Goal: Task Accomplishment & Management: Manage account settings

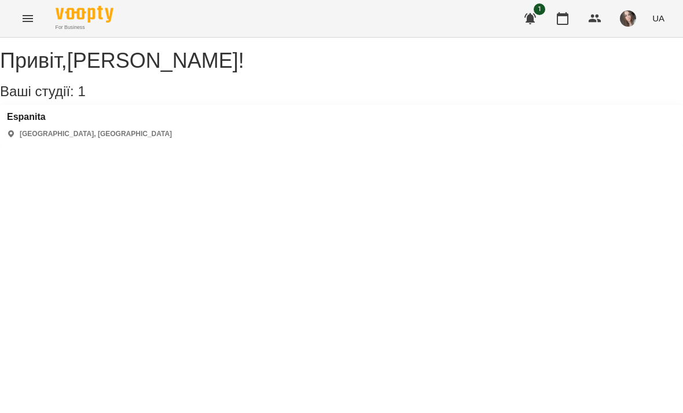
click at [37, 113] on div "Привіт , [PERSON_NAME] ! Ваші студії: 1 Espanita Kyiv, [GEOGRAPHIC_DATA]" at bounding box center [341, 97] width 683 height 97
click at [39, 122] on h3 "Espanita" at bounding box center [89, 117] width 165 height 10
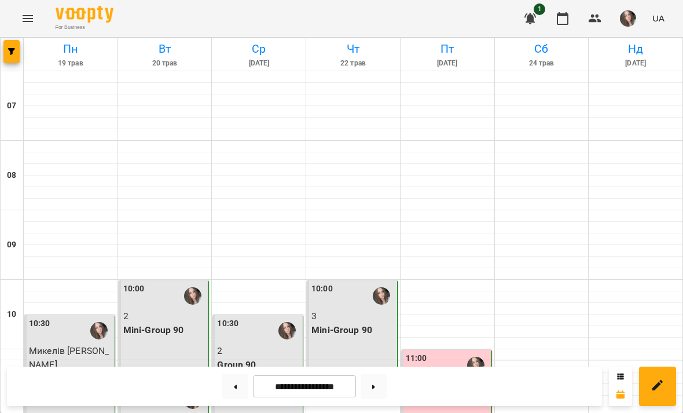
click at [326, 379] on input "**********" at bounding box center [304, 386] width 103 height 23
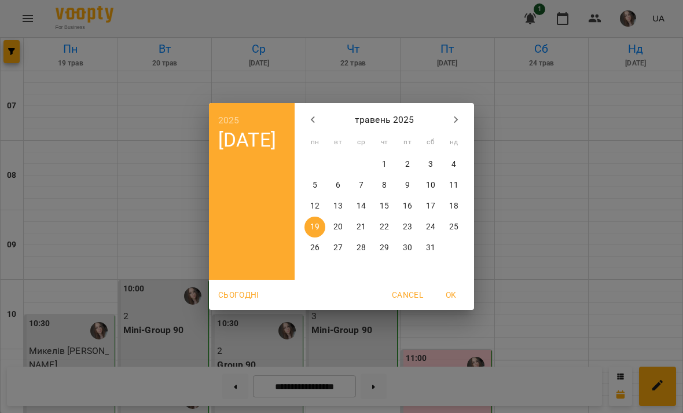
click at [231, 285] on button "Сьогодні" at bounding box center [239, 294] width 50 height 21
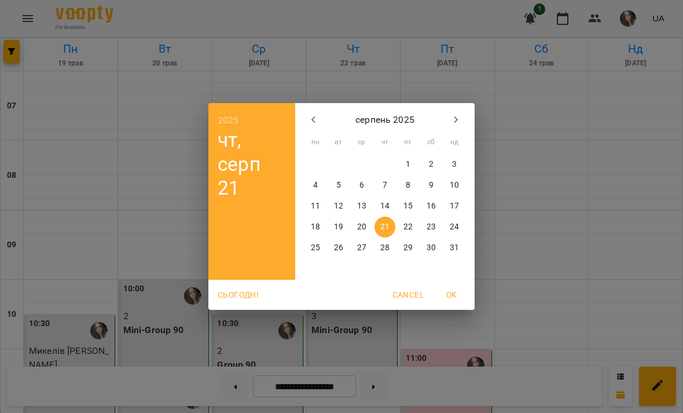
click at [447, 294] on span "OK" at bounding box center [452, 295] width 28 height 14
type input "**********"
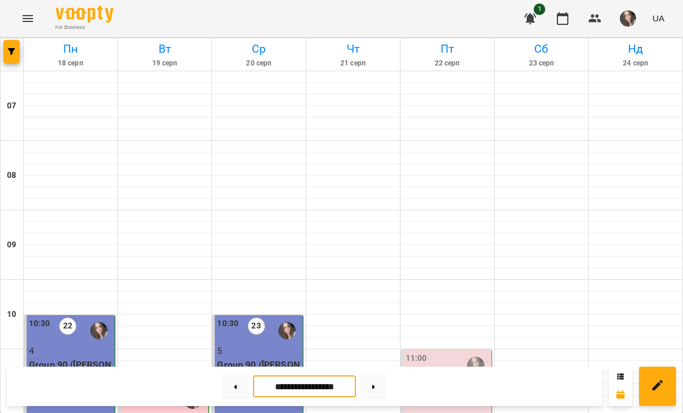
scroll to position [727, 0]
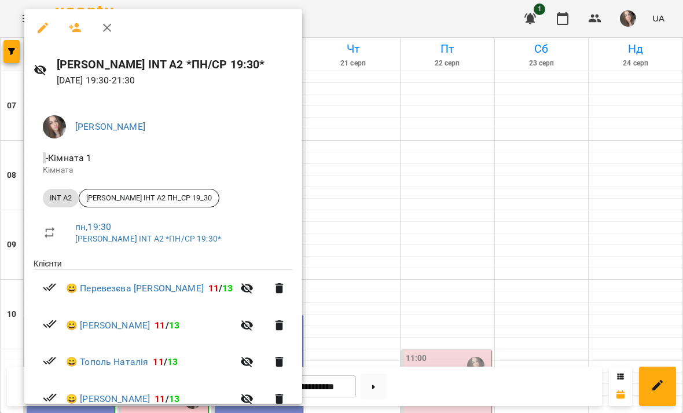
click at [44, 34] on icon "button" at bounding box center [43, 28] width 14 height 14
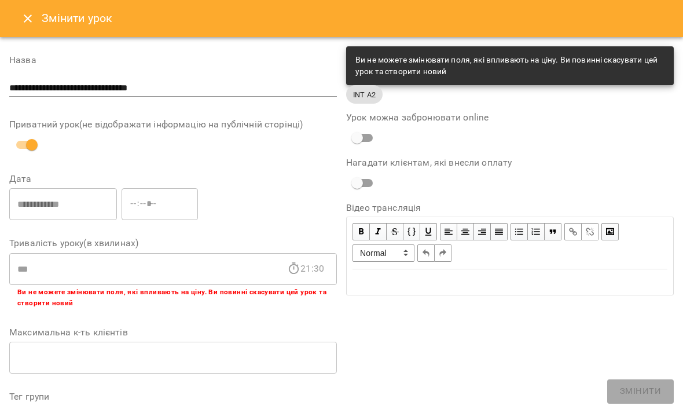
click at [27, 21] on icon "Close" at bounding box center [28, 19] width 14 height 14
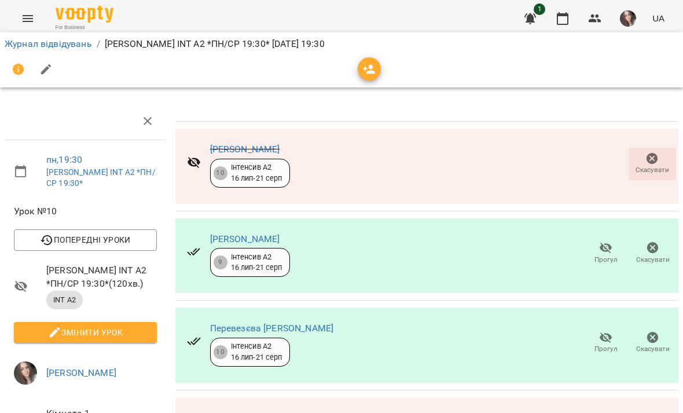
click at [36, 43] on link "Журнал відвідувань" at bounding box center [48, 43] width 87 height 11
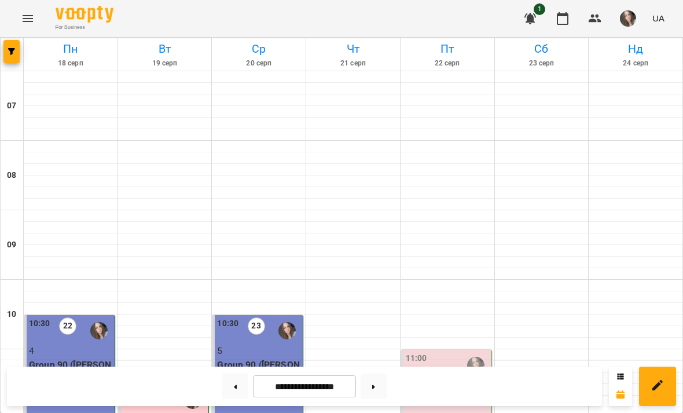
scroll to position [141, 0]
